Goal: Task Accomplishment & Management: Manage account settings

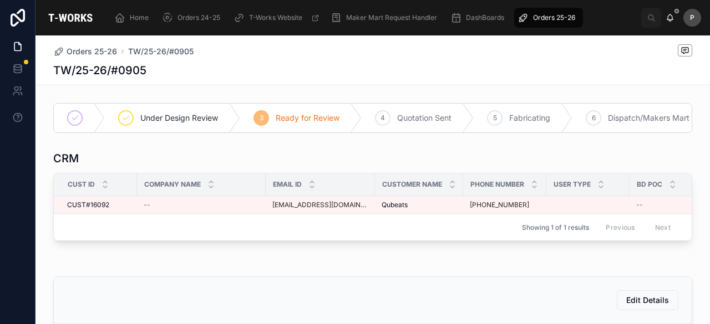
click at [541, 16] on span "Orders 25-26" at bounding box center [554, 17] width 42 height 9
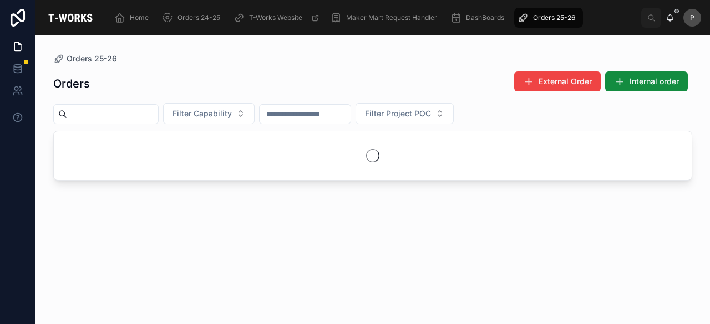
click at [144, 114] on input "text" at bounding box center [112, 114] width 91 height 16
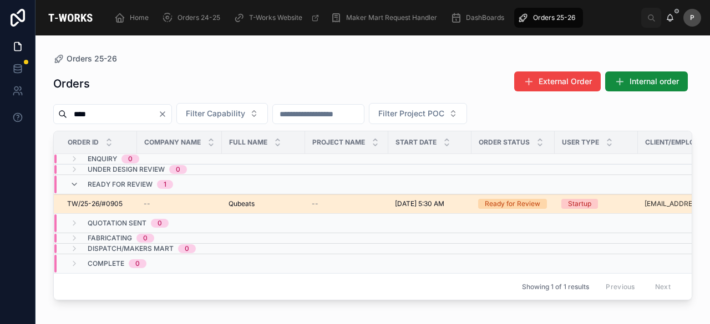
type input "****"
click at [522, 201] on div "Ready for Review" at bounding box center [512, 204] width 55 height 10
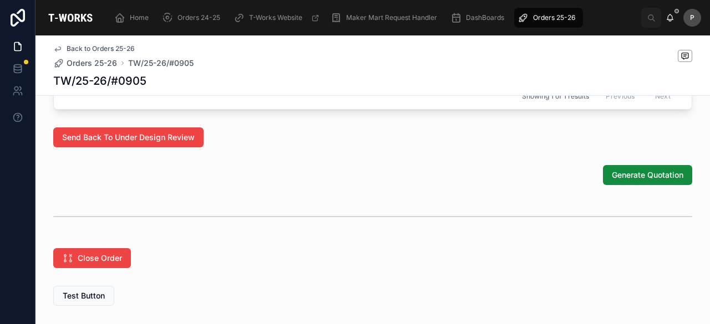
scroll to position [721, 0]
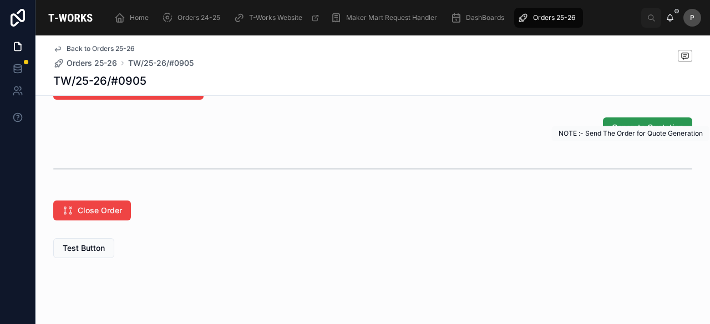
click at [640, 133] on span "Generate Quotation" at bounding box center [647, 127] width 72 height 11
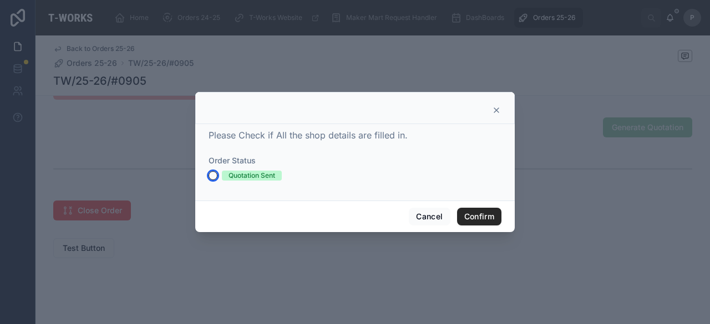
click at [211, 177] on button "Quotation Sent" at bounding box center [212, 175] width 9 height 9
click at [475, 218] on button "Confirm" at bounding box center [479, 217] width 44 height 18
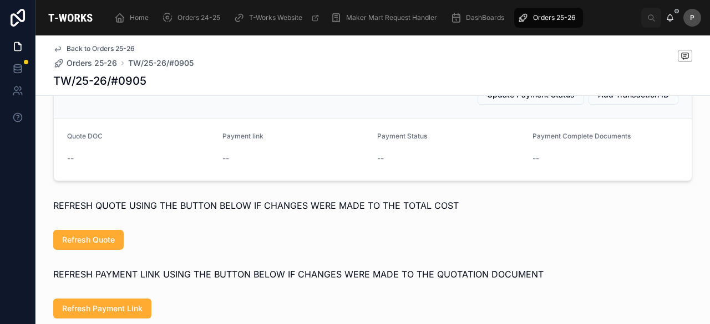
scroll to position [599, 0]
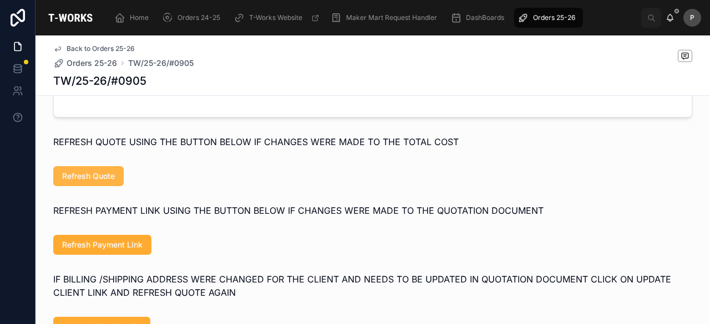
click at [98, 182] on span "Refresh Quote" at bounding box center [88, 176] width 53 height 11
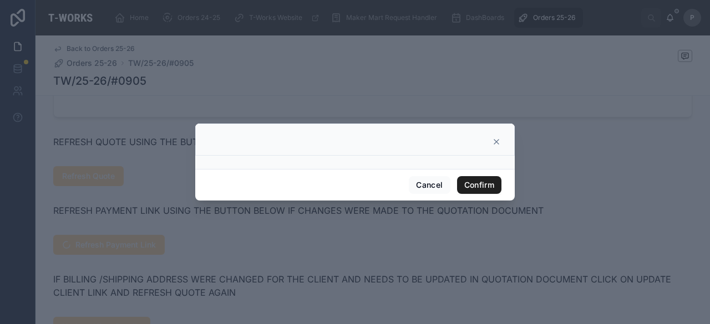
click at [482, 187] on button "Confirm" at bounding box center [479, 185] width 44 height 18
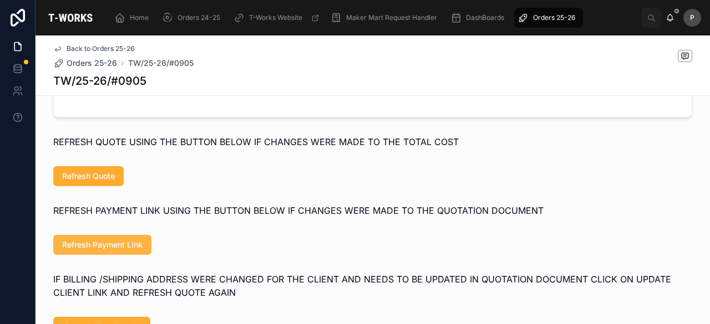
click at [99, 251] on span "Refresh Payment Link" at bounding box center [102, 244] width 80 height 11
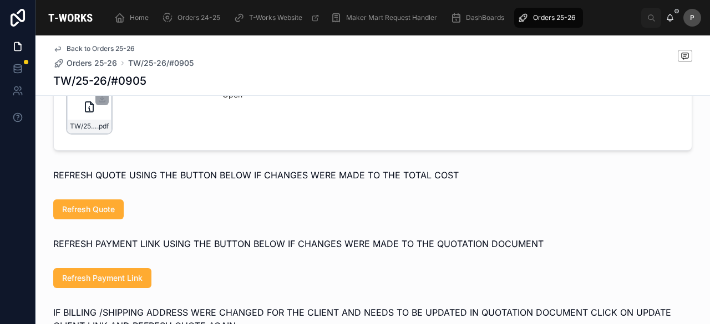
click at [101, 128] on div "TW/25-26/#0905 .pdf" at bounding box center [89, 111] width 44 height 44
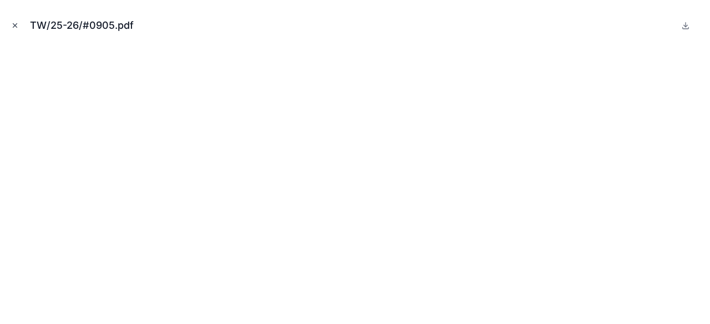
click at [18, 24] on icon "Close modal" at bounding box center [15, 26] width 8 height 8
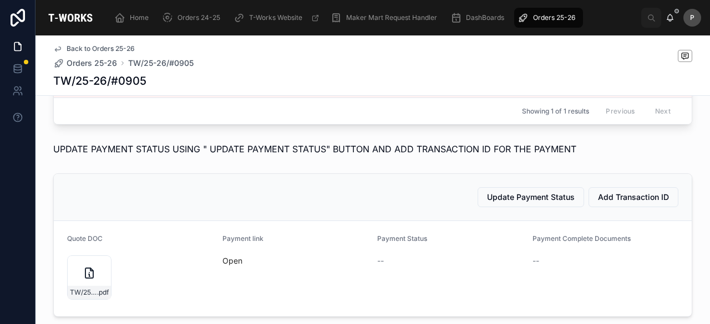
scroll to position [543, 0]
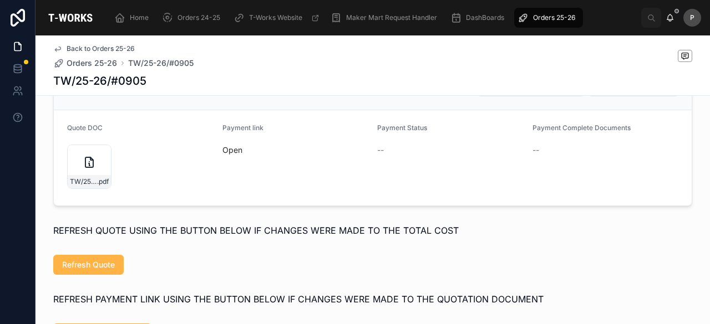
click at [106, 271] on span "Refresh Quote" at bounding box center [88, 264] width 53 height 11
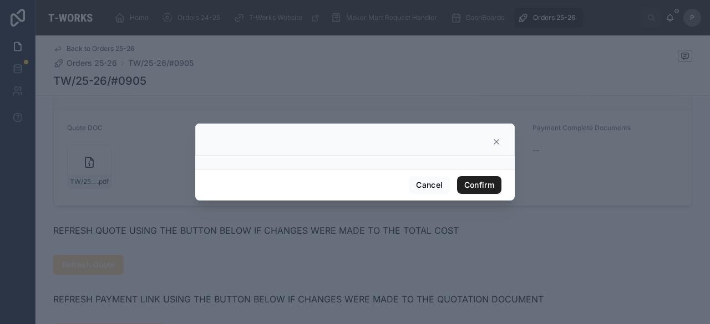
click at [481, 183] on button "Confirm" at bounding box center [479, 185] width 44 height 18
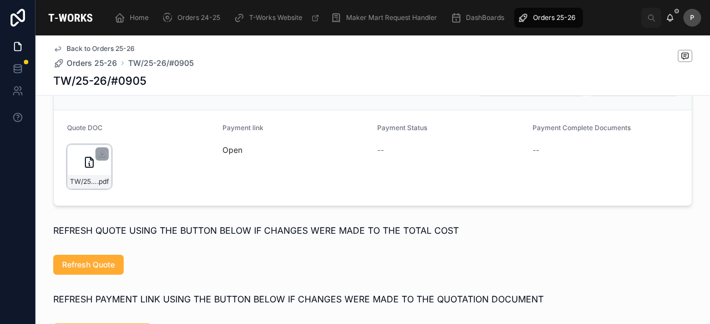
click at [92, 186] on div "TW/25-26/#0905 .pdf" at bounding box center [89, 167] width 44 height 44
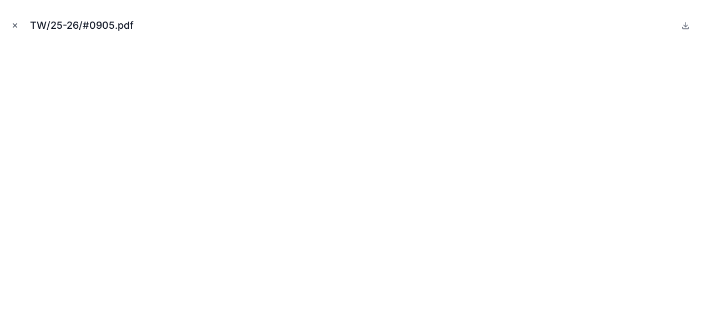
click at [14, 29] on icon "Close modal" at bounding box center [15, 26] width 8 height 8
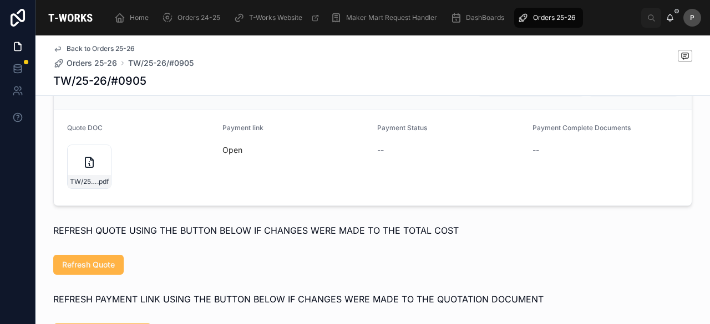
click at [94, 271] on span "Refresh Quote" at bounding box center [88, 264] width 53 height 11
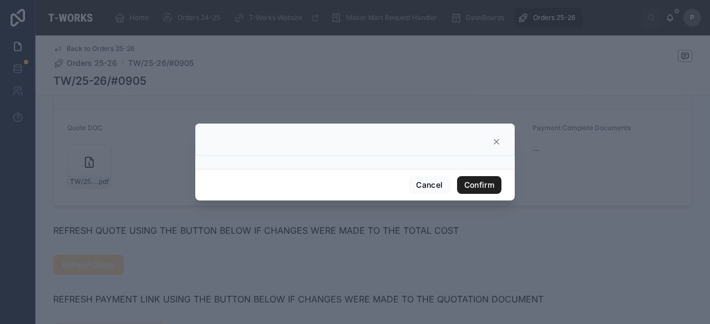
click at [488, 186] on button "Confirm" at bounding box center [479, 185] width 44 height 18
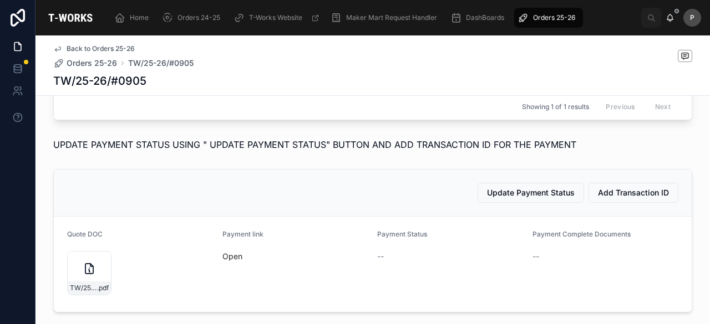
scroll to position [266, 0]
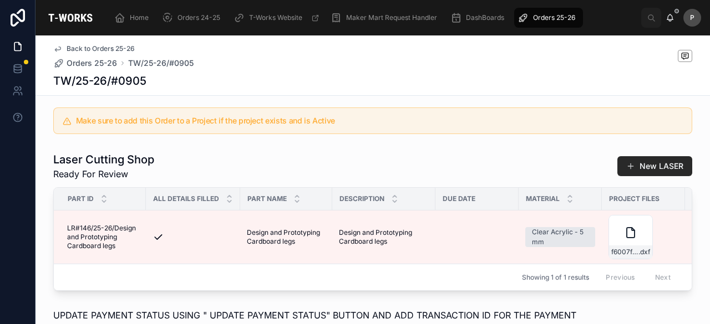
click at [550, 17] on span "Orders 25-26" at bounding box center [554, 17] width 42 height 9
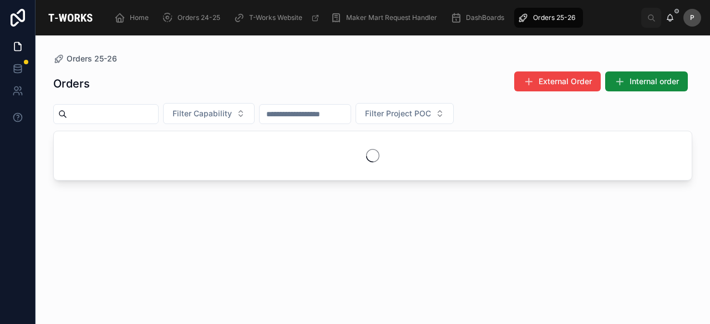
click at [158, 114] on input "text" at bounding box center [112, 114] width 91 height 16
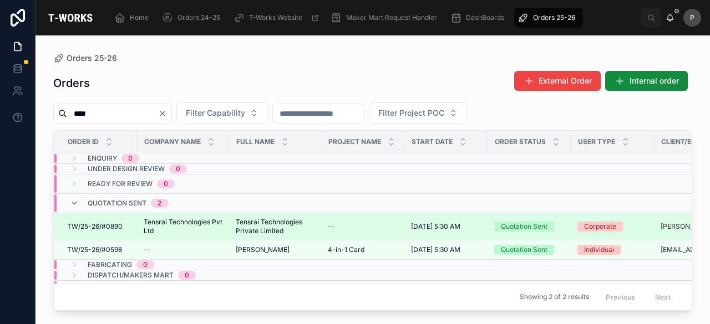
type input "****"
click at [509, 225] on div "Quotation Sent" at bounding box center [524, 227] width 47 height 10
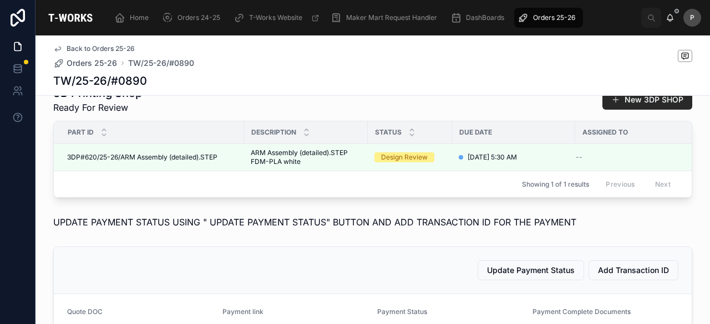
scroll to position [554, 0]
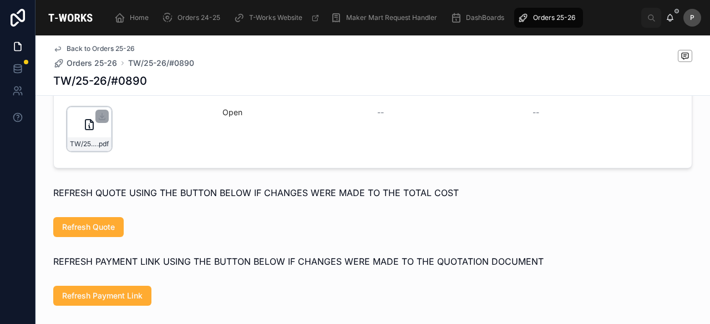
click at [100, 146] on div "TW/25-26/#0890 .pdf" at bounding box center [89, 129] width 44 height 44
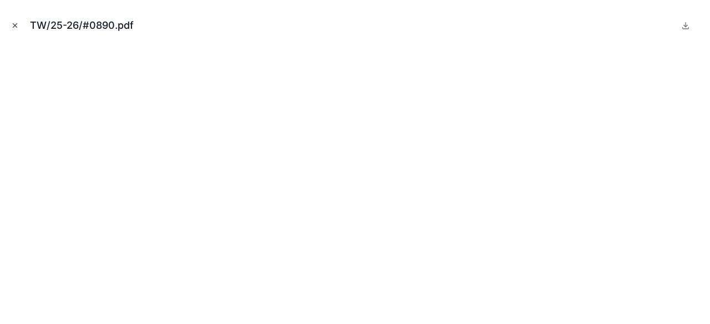
click at [14, 22] on icon "Close modal" at bounding box center [15, 26] width 8 height 8
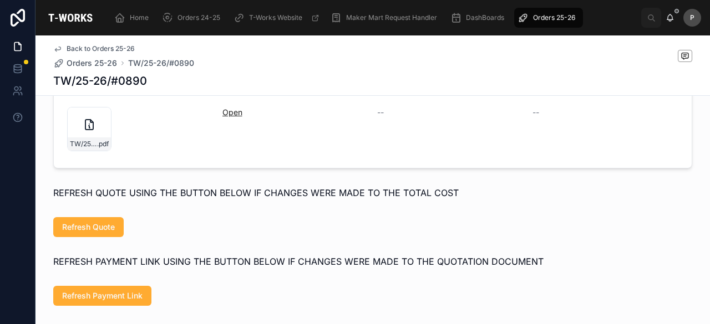
click at [222, 117] on link "Open" at bounding box center [232, 112] width 20 height 9
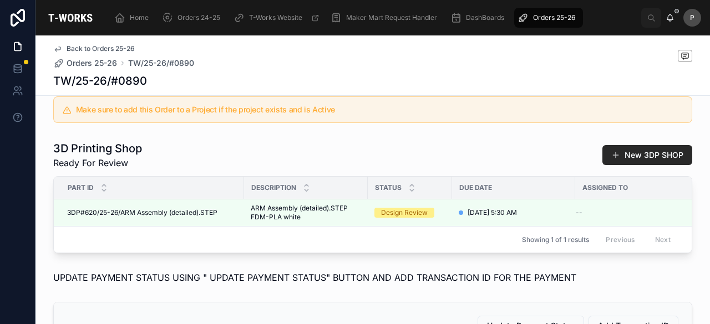
click at [560, 15] on span "Orders 25-26" at bounding box center [554, 17] width 42 height 9
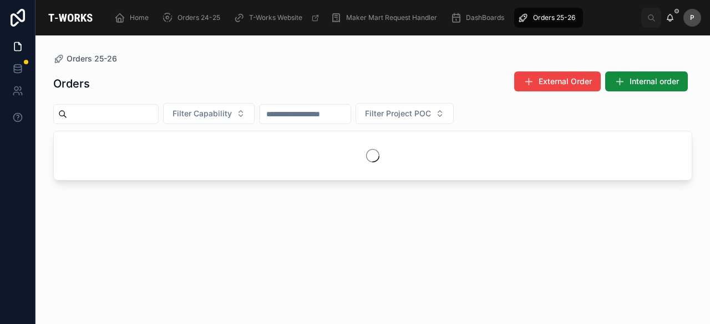
click at [149, 111] on input "text" at bounding box center [112, 114] width 91 height 16
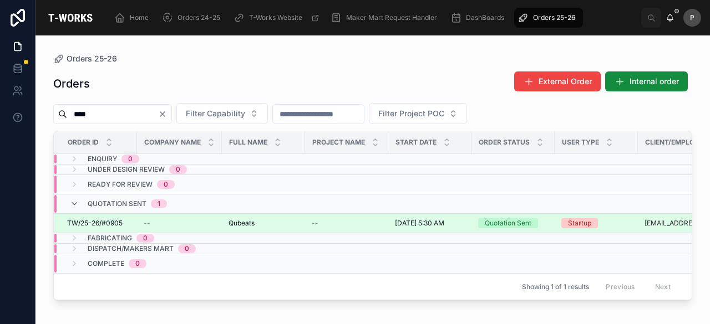
type input "****"
click at [496, 218] on div "Quotation Sent" at bounding box center [508, 223] width 47 height 10
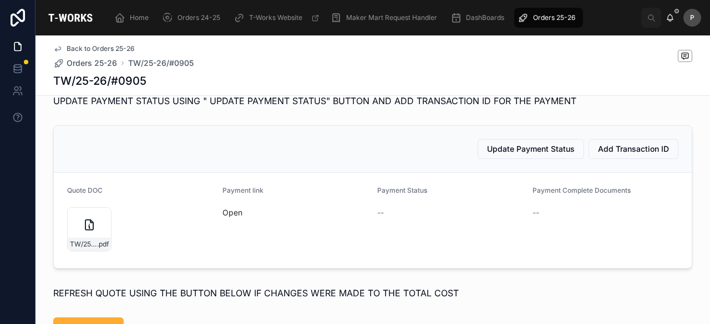
scroll to position [499, 0]
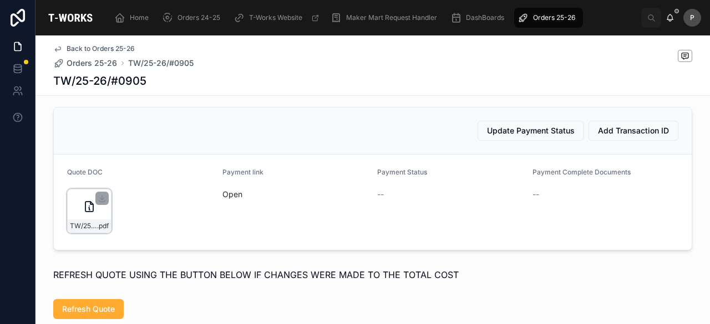
click at [103, 230] on div "TW/25-26/#0905 .pdf" at bounding box center [89, 211] width 44 height 44
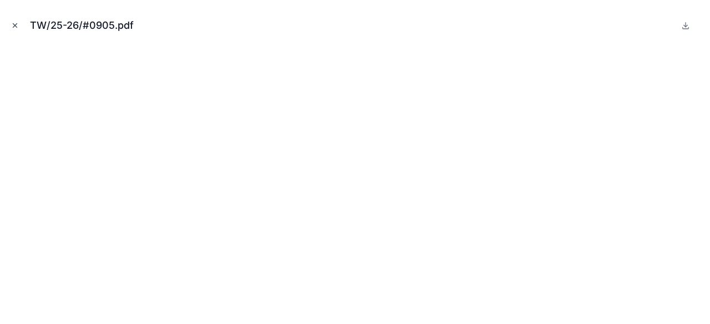
click at [16, 23] on icon "Close modal" at bounding box center [15, 26] width 8 height 8
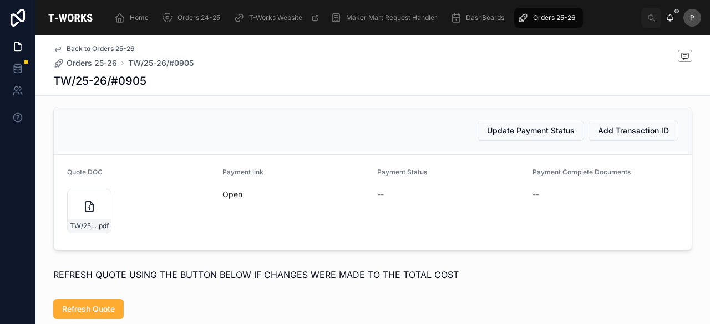
click at [231, 199] on link "Open" at bounding box center [232, 194] width 20 height 9
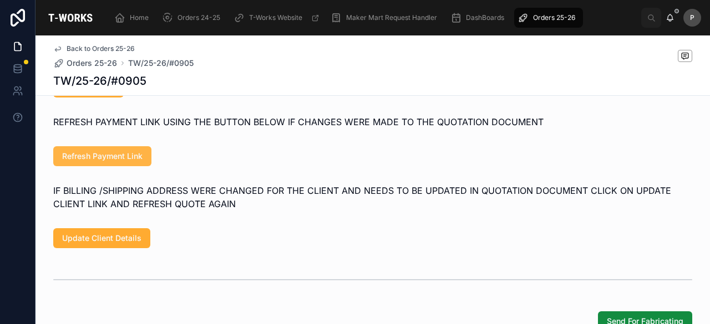
click at [116, 162] on span "Refresh Payment Link" at bounding box center [102, 156] width 80 height 11
click at [129, 162] on span "Refresh Payment Link" at bounding box center [102, 156] width 80 height 11
click at [118, 162] on span "Refresh Payment Link" at bounding box center [102, 156] width 80 height 11
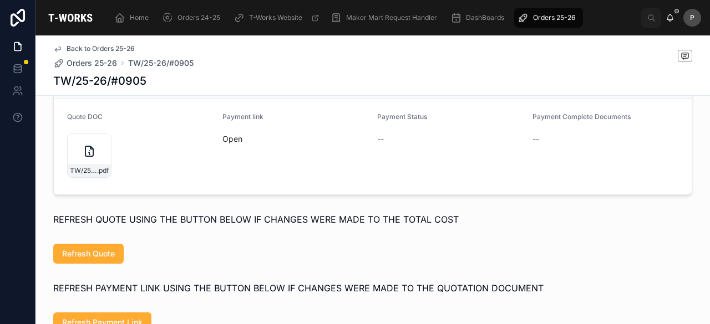
scroll to position [554, 0]
click at [227, 144] on link "Open" at bounding box center [232, 138] width 20 height 9
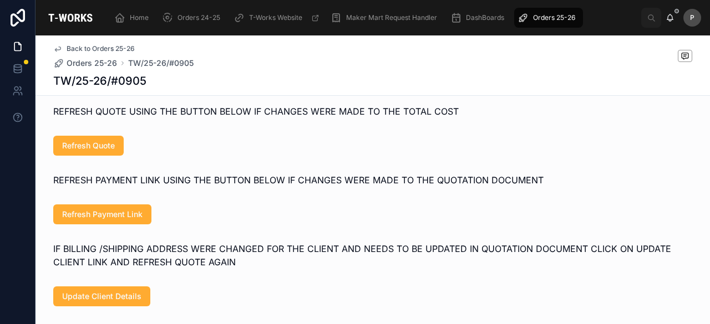
scroll to position [665, 0]
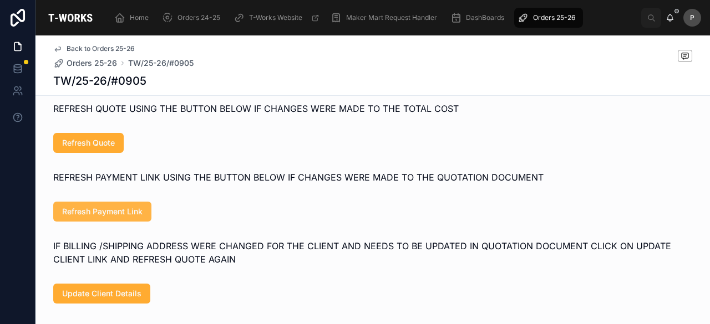
click at [120, 217] on span "Refresh Payment Link" at bounding box center [102, 211] width 80 height 11
click at [127, 217] on span "Refresh Payment Link" at bounding box center [102, 211] width 80 height 11
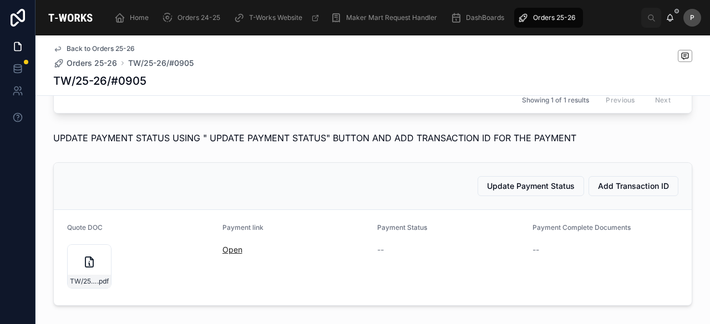
click at [231, 254] on link "Open" at bounding box center [232, 249] width 20 height 9
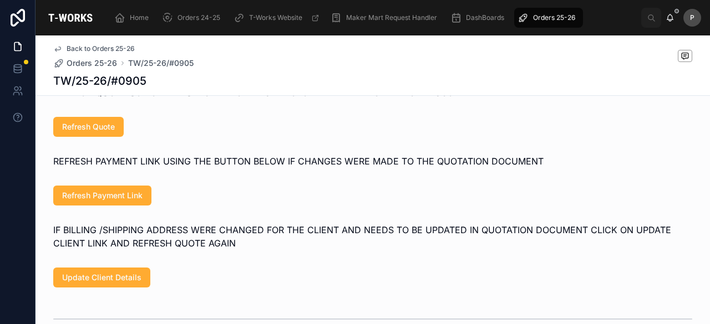
scroll to position [776, 0]
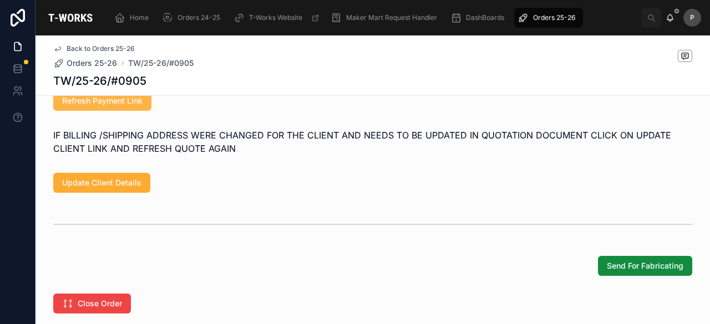
click at [129, 106] on span "Refresh Payment Link" at bounding box center [102, 100] width 80 height 11
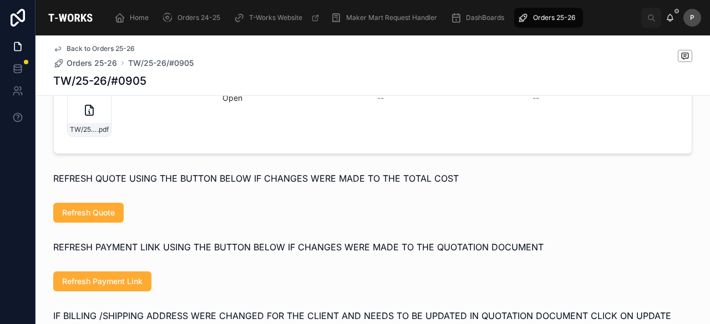
scroll to position [554, 0]
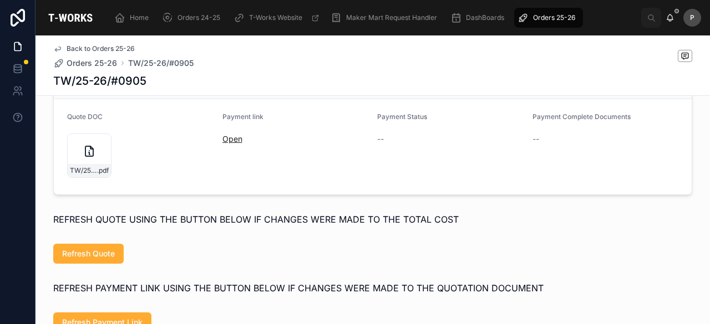
click at [230, 144] on link "Open" at bounding box center [232, 138] width 20 height 9
click at [82, 177] on div "TW/25-26/#0905 .pdf" at bounding box center [89, 170] width 43 height 13
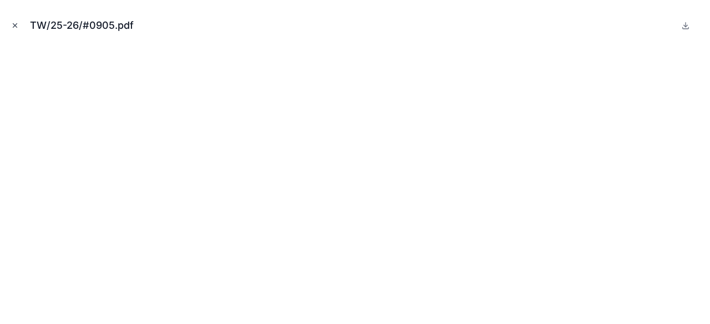
click at [17, 22] on icon "Close modal" at bounding box center [15, 26] width 8 height 8
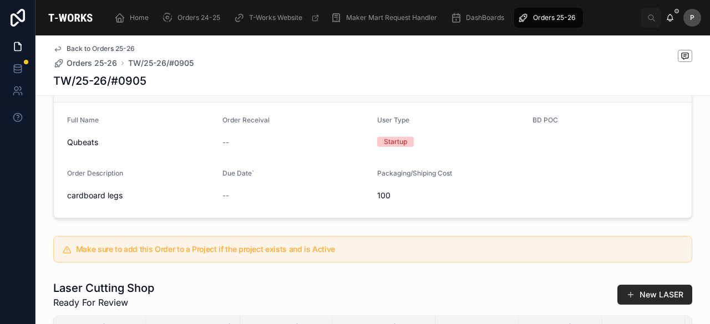
scroll to position [55, 0]
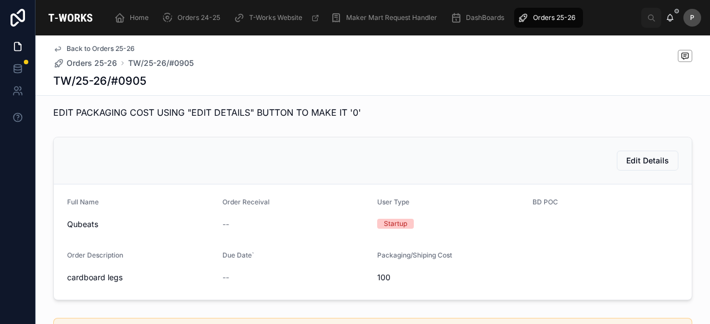
click at [543, 17] on span "Orders 25-26" at bounding box center [554, 17] width 42 height 9
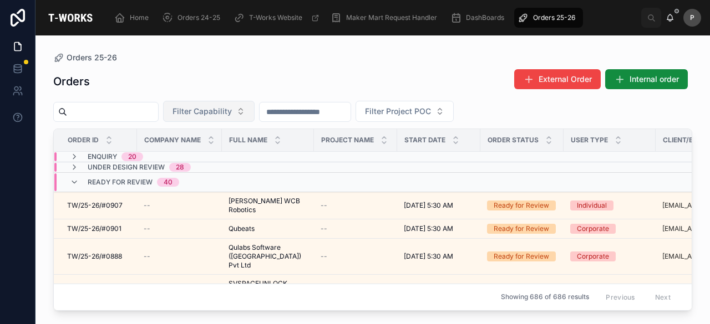
click at [254, 114] on button "Filter Capability" at bounding box center [208, 111] width 91 height 21
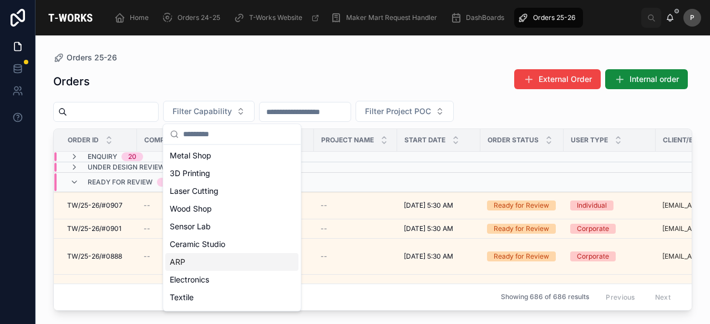
click at [207, 262] on div "ARP" at bounding box center [231, 262] width 133 height 18
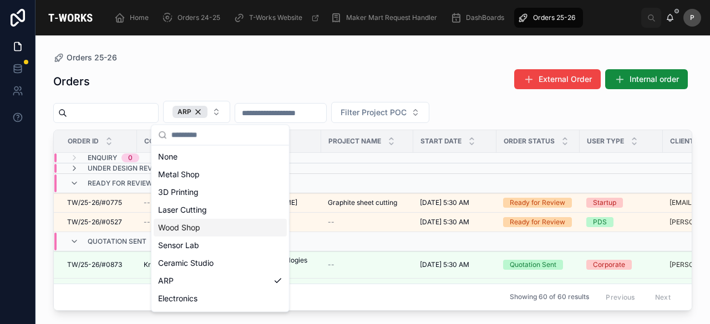
click at [371, 70] on div "Orders External Order Internal order" at bounding box center [372, 82] width 639 height 26
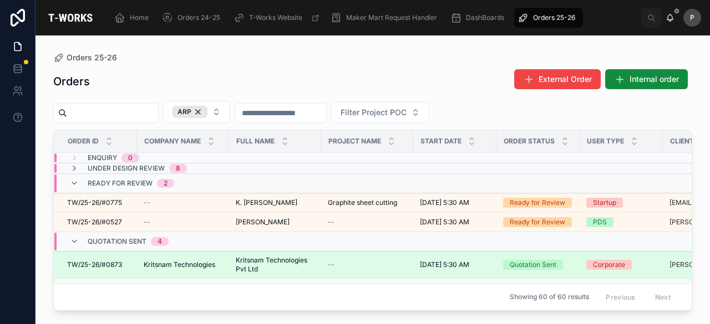
click at [520, 260] on div "Quotation Sent" at bounding box center [532, 265] width 47 height 10
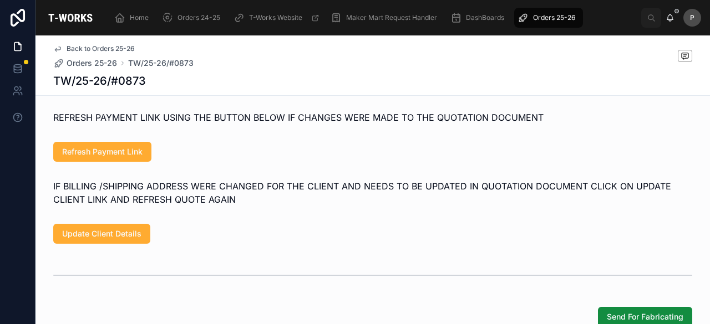
scroll to position [887, 0]
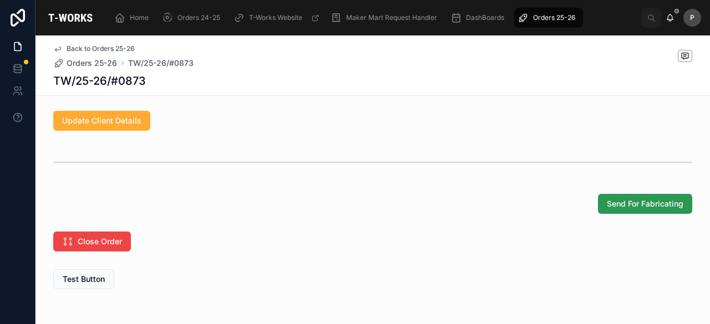
click at [637, 210] on span "Send For Fabricating" at bounding box center [644, 203] width 77 height 11
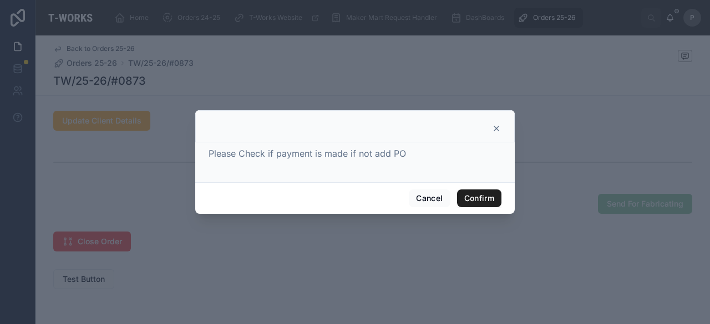
click at [469, 197] on button "Confirm" at bounding box center [479, 199] width 44 height 18
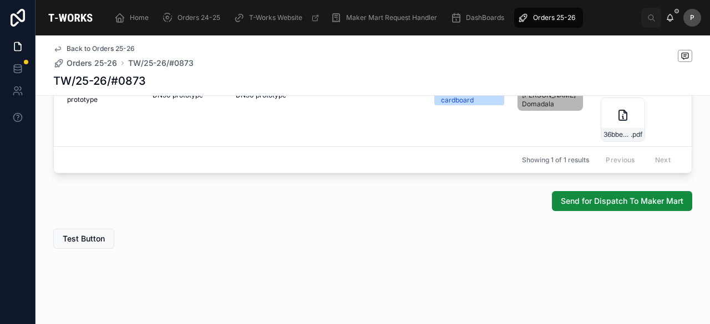
scroll to position [437, 0]
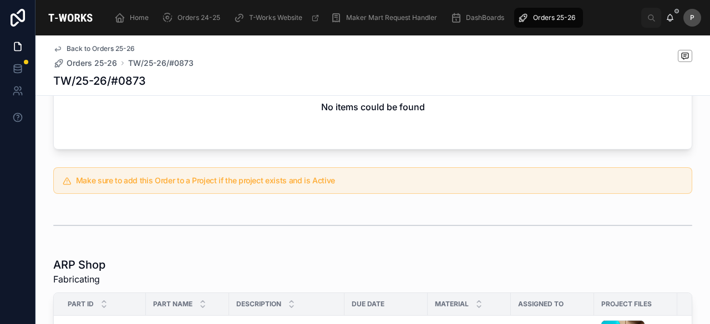
click at [550, 14] on span "Orders 25-26" at bounding box center [554, 17] width 42 height 9
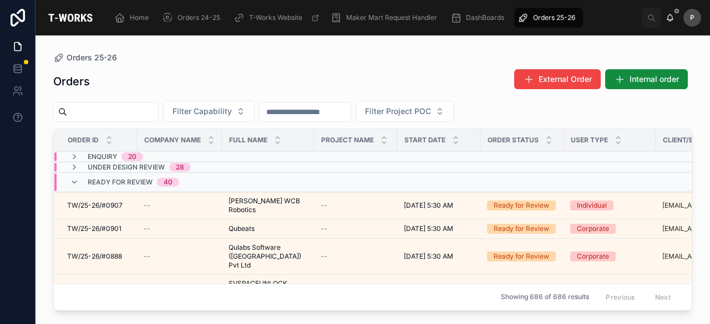
click at [141, 118] on input "text" at bounding box center [112, 112] width 91 height 16
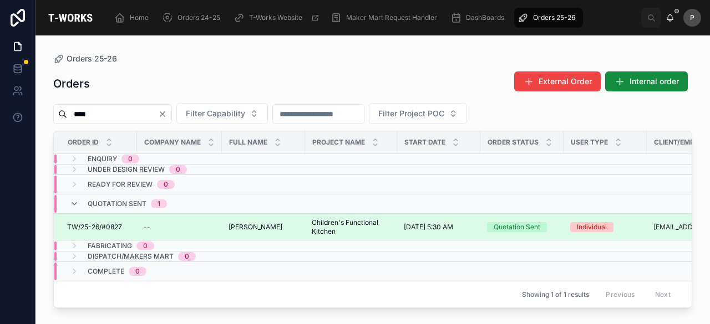
type input "****"
click at [499, 223] on div "Quotation Sent" at bounding box center [516, 227] width 47 height 10
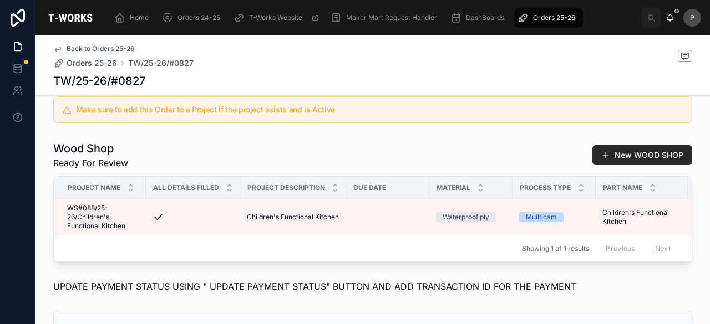
scroll to position [443, 0]
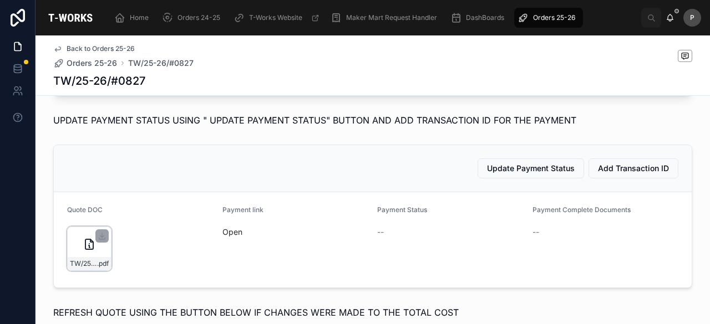
click at [92, 268] on div "TW/25-26/#0827 .pdf" at bounding box center [89, 249] width 44 height 44
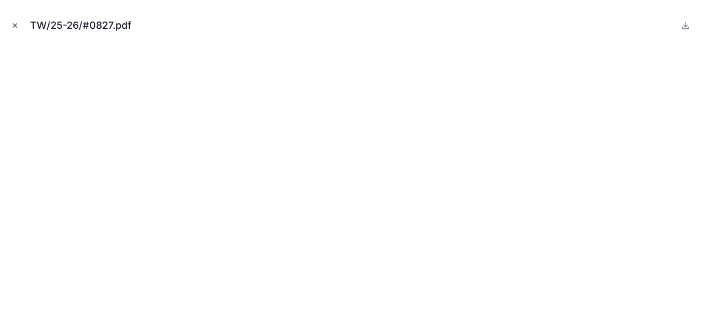
click at [14, 27] on icon "Close modal" at bounding box center [15, 26] width 8 height 8
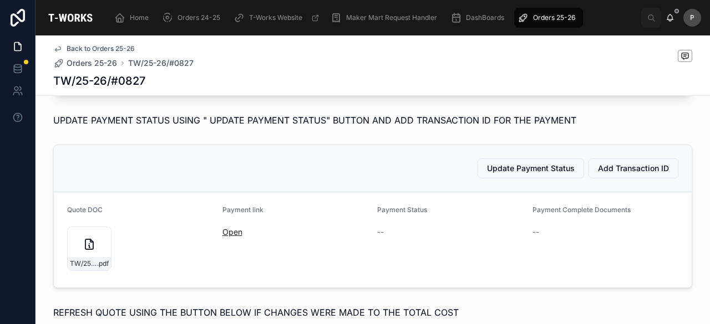
click at [231, 237] on link "Open" at bounding box center [232, 231] width 20 height 9
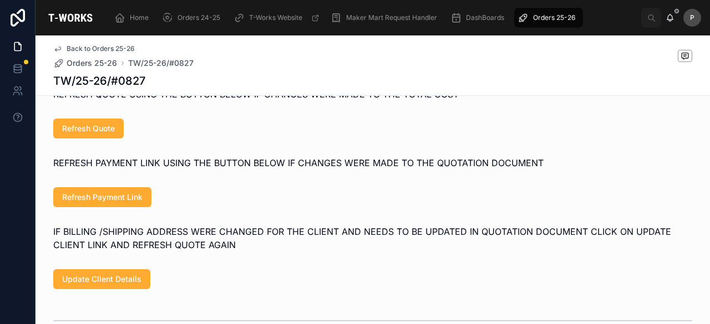
scroll to position [665, 0]
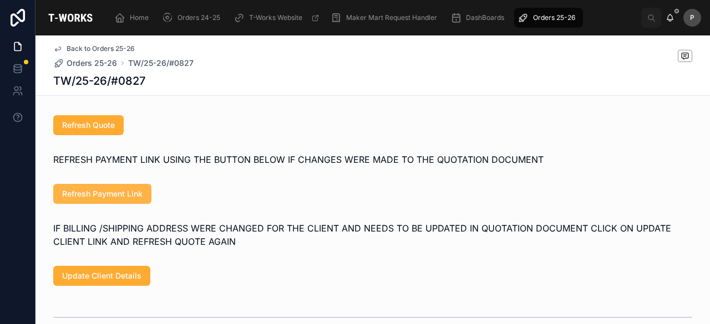
click at [121, 200] on span "Refresh Payment Link" at bounding box center [102, 193] width 80 height 11
click at [102, 200] on span "Refresh Payment Link" at bounding box center [102, 193] width 80 height 11
click at [137, 200] on span "Refresh Payment Link" at bounding box center [102, 193] width 80 height 11
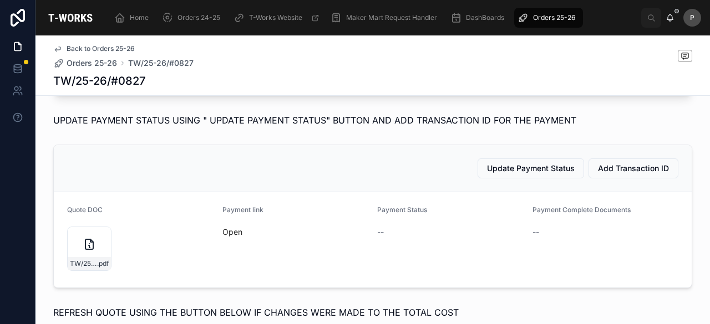
scroll to position [443, 0]
click at [223, 237] on link "Open" at bounding box center [232, 231] width 20 height 9
click at [563, 18] on span "Orders 25-26" at bounding box center [554, 17] width 42 height 9
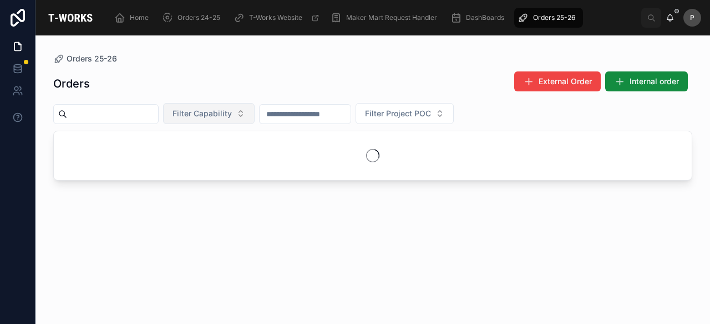
click at [254, 117] on button "Filter Capability" at bounding box center [208, 113] width 91 height 21
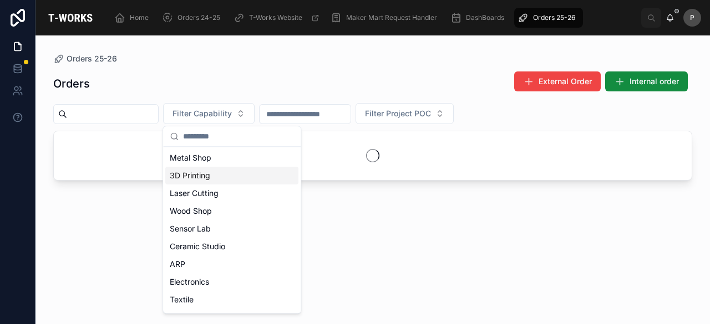
click at [227, 177] on div "3D Printing" at bounding box center [231, 176] width 133 height 18
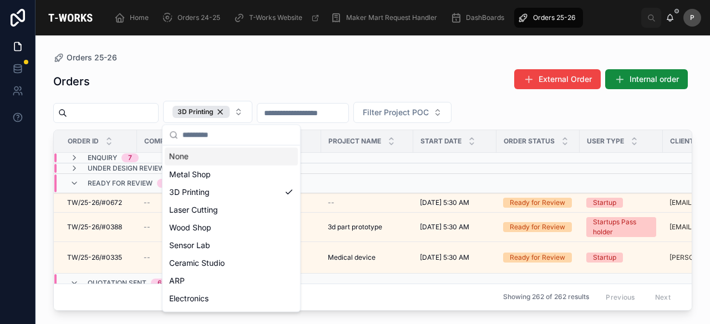
click at [348, 84] on div "Orders External Order Internal order" at bounding box center [372, 82] width 639 height 26
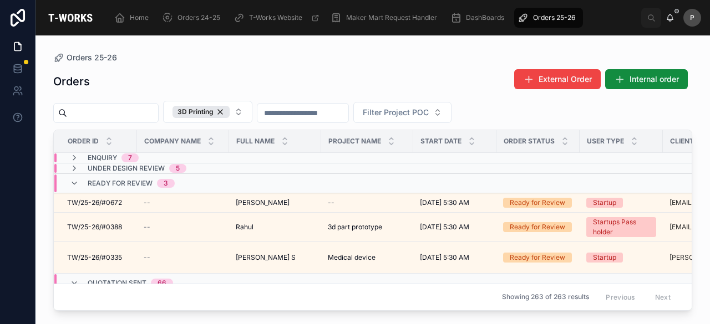
click at [146, 179] on span "Ready for Review" at bounding box center [120, 183] width 65 height 9
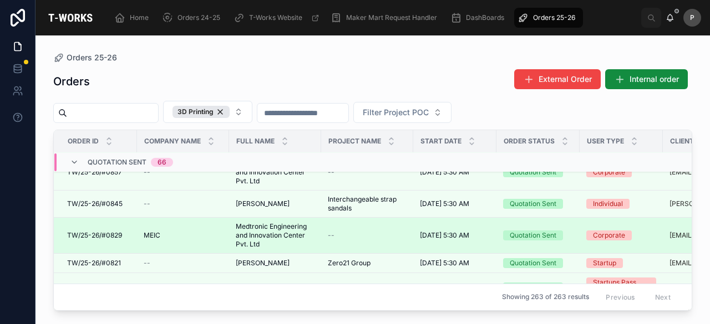
scroll to position [222, 0]
